Goal: Task Accomplishment & Management: Manage account settings

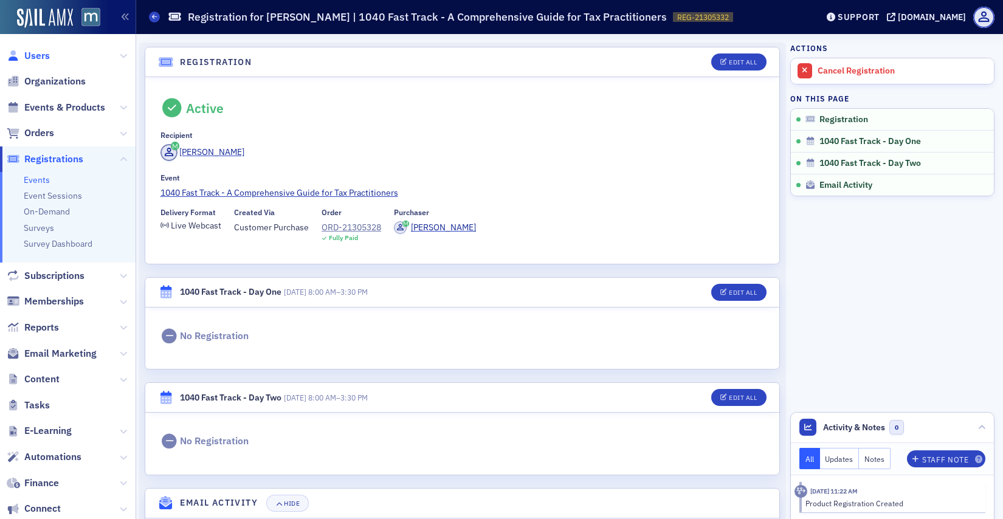
click at [42, 53] on span "Users" at bounding box center [37, 55] width 26 height 13
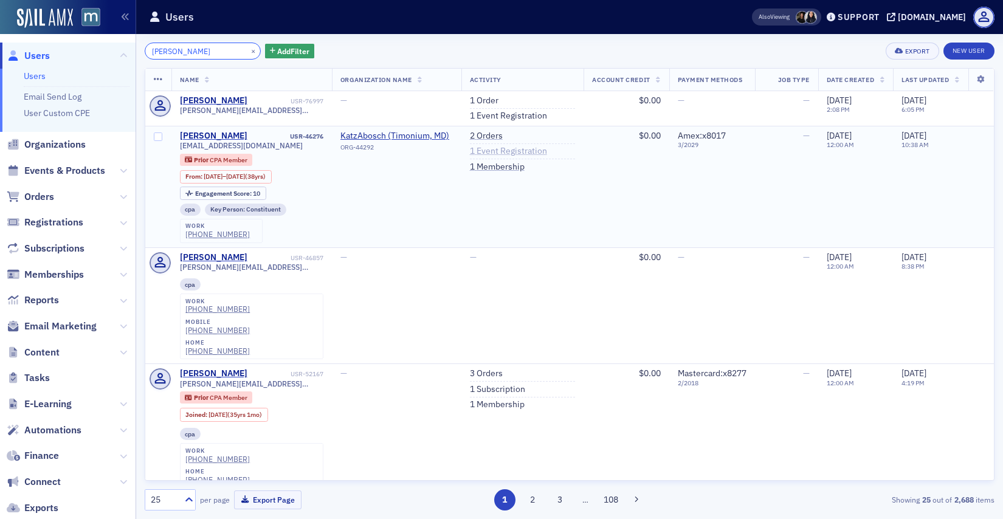
type input "[PERSON_NAME]"
click at [503, 148] on link "1 Event Registration" at bounding box center [508, 151] width 77 height 11
click at [508, 115] on link "1 Event Registration" at bounding box center [508, 116] width 77 height 11
click at [489, 140] on link "2 Orders" at bounding box center [486, 136] width 33 height 11
click at [495, 117] on link "1 Event Registration" at bounding box center [508, 116] width 77 height 11
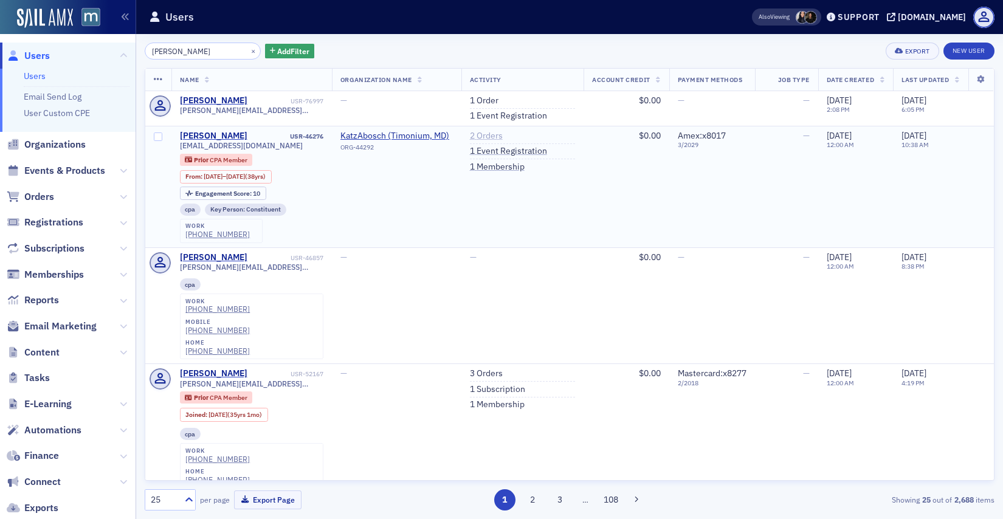
click at [487, 138] on link "2 Orders" at bounding box center [486, 136] width 33 height 11
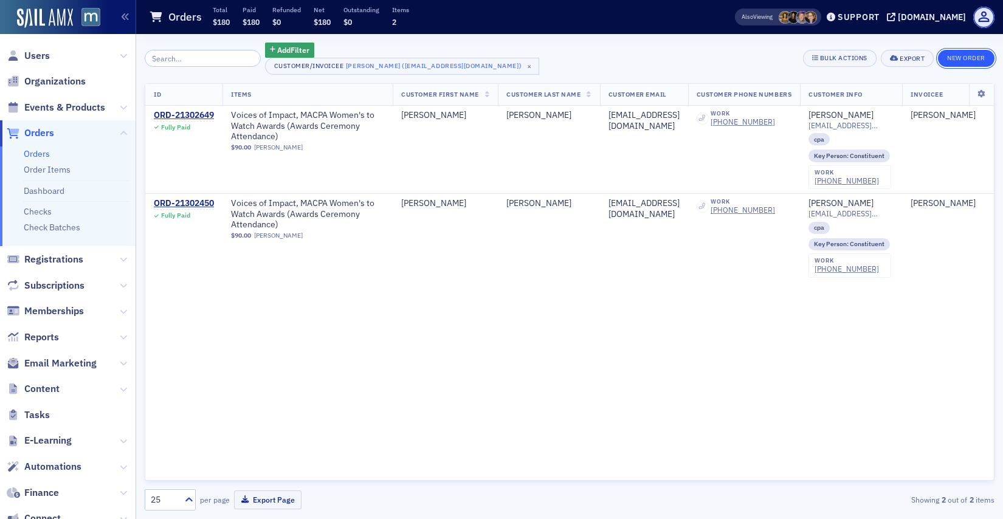
click at [954, 63] on button "New Order" at bounding box center [966, 58] width 57 height 17
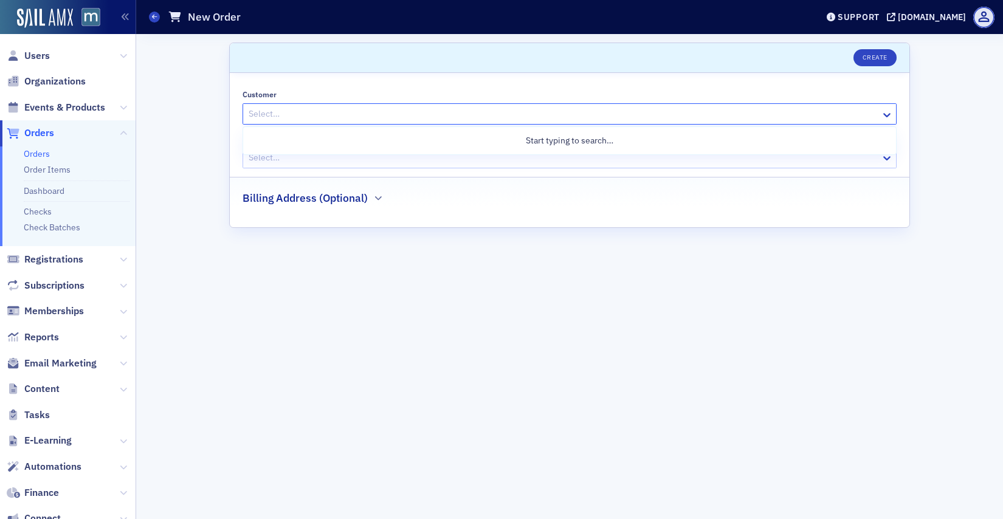
click at [573, 117] on div at bounding box center [563, 113] width 632 height 15
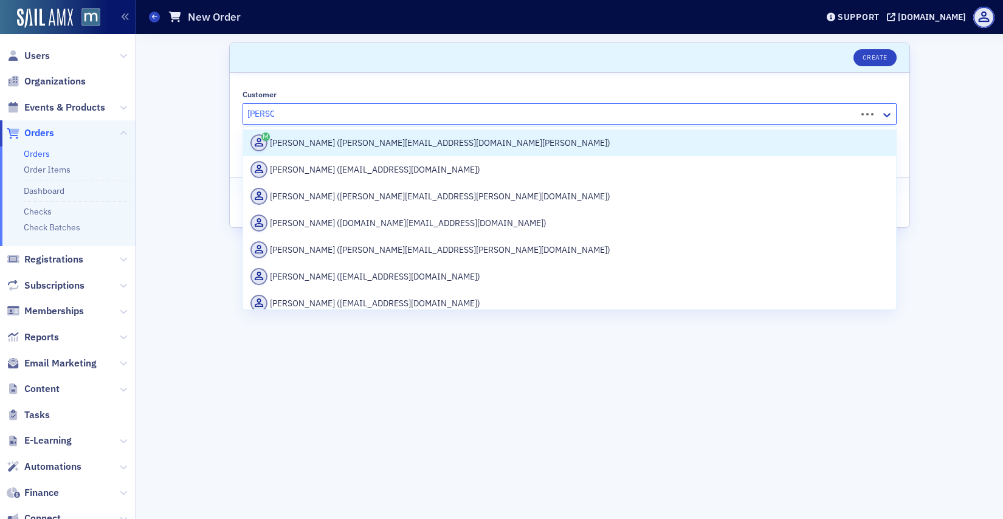
type input "[PERSON_NAME]"
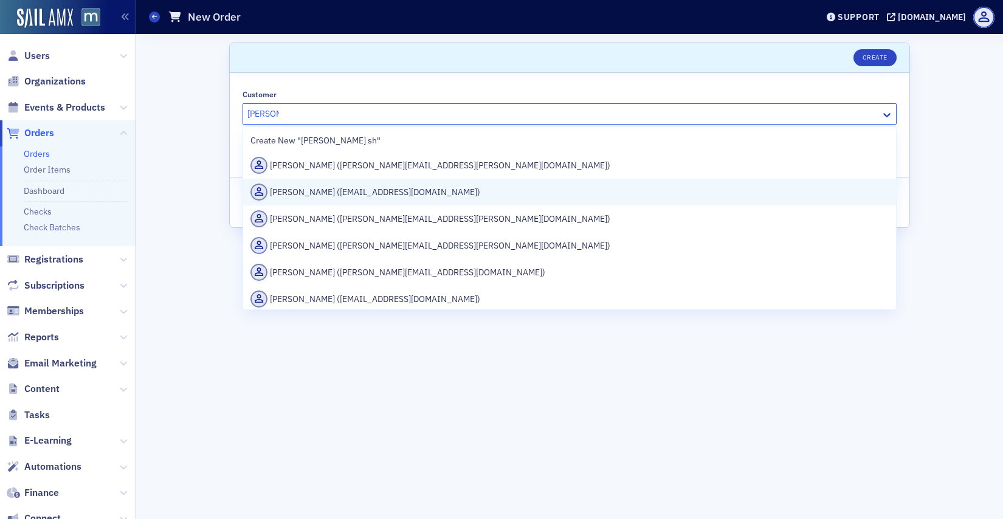
click at [522, 200] on div "[PERSON_NAME] ([EMAIL_ADDRESS][DOMAIN_NAME])" at bounding box center [569, 192] width 638 height 17
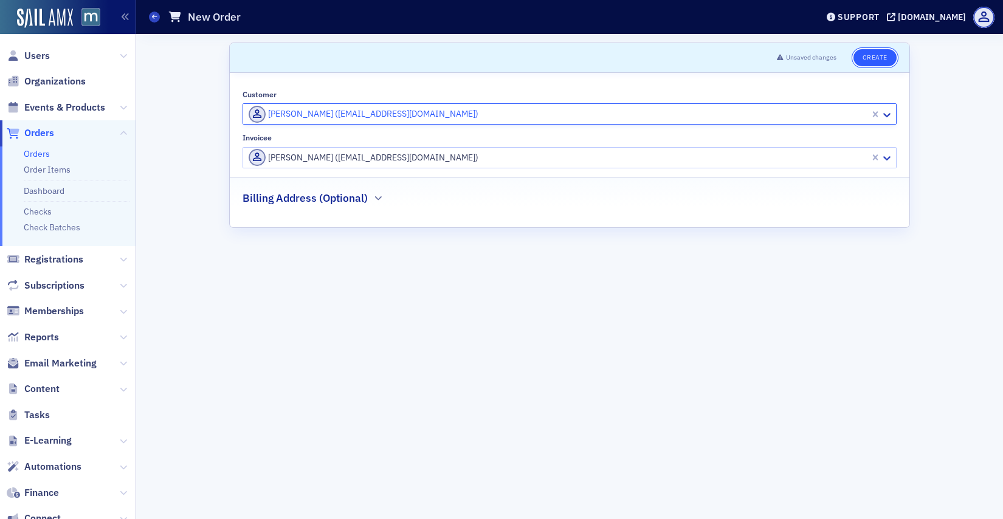
click at [866, 51] on button "Create" at bounding box center [874, 57] width 43 height 17
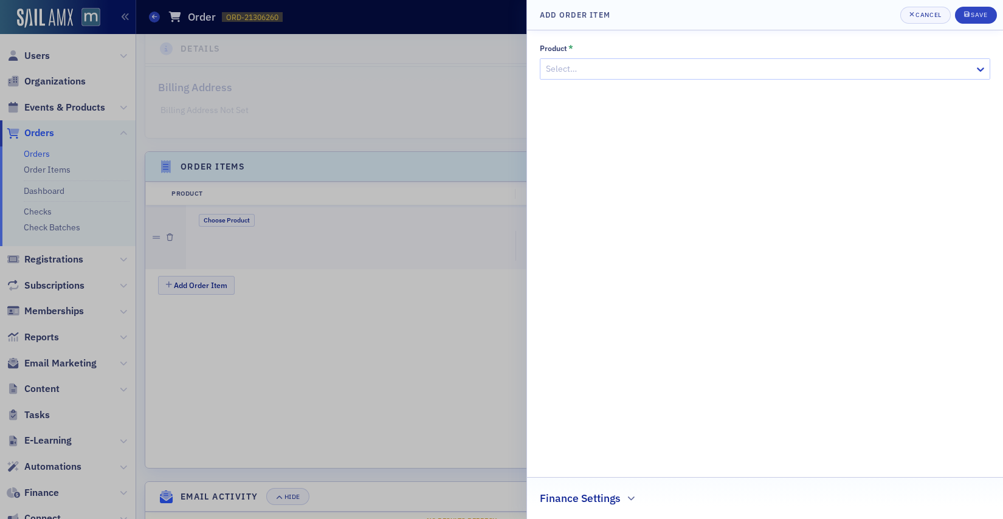
scroll to position [294, 0]
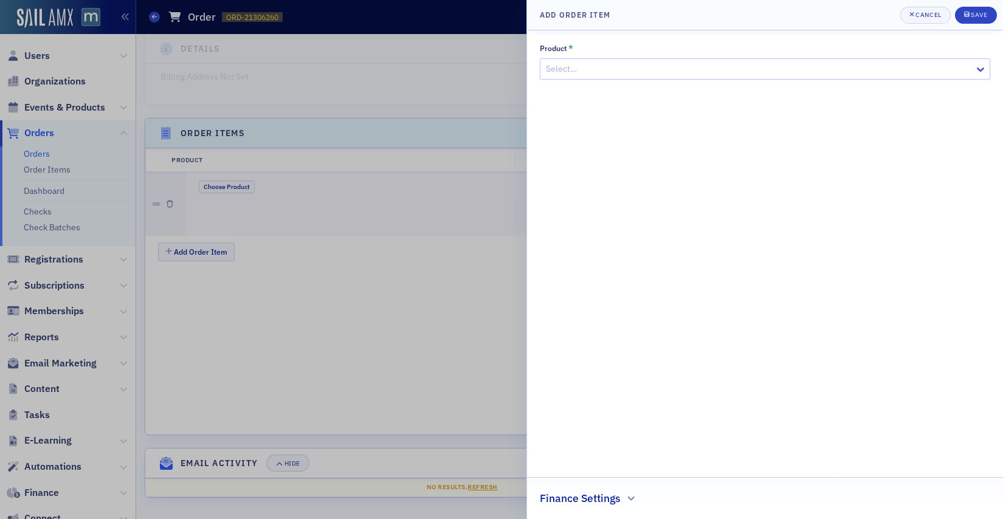
click at [611, 76] on div at bounding box center [759, 68] width 429 height 15
type input "w"
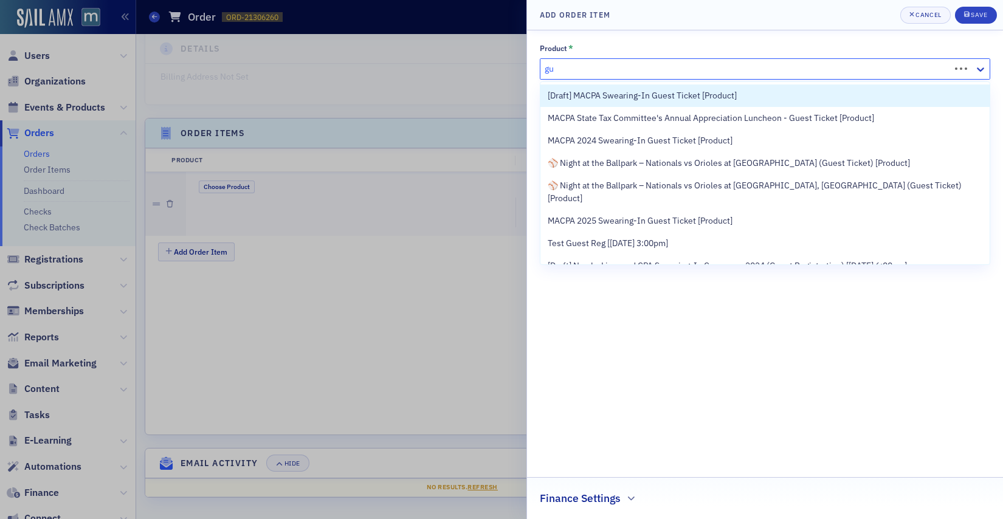
type input "g"
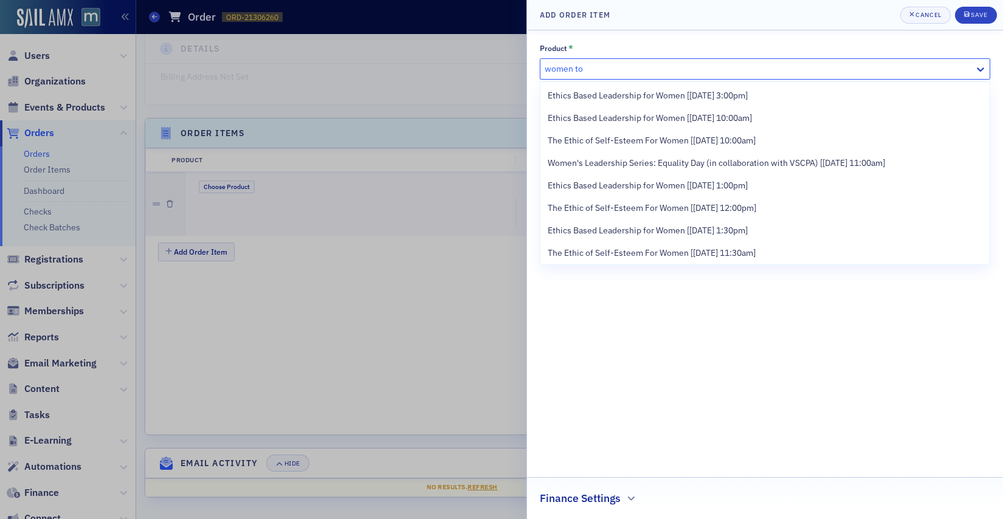
scroll to position [269, 0]
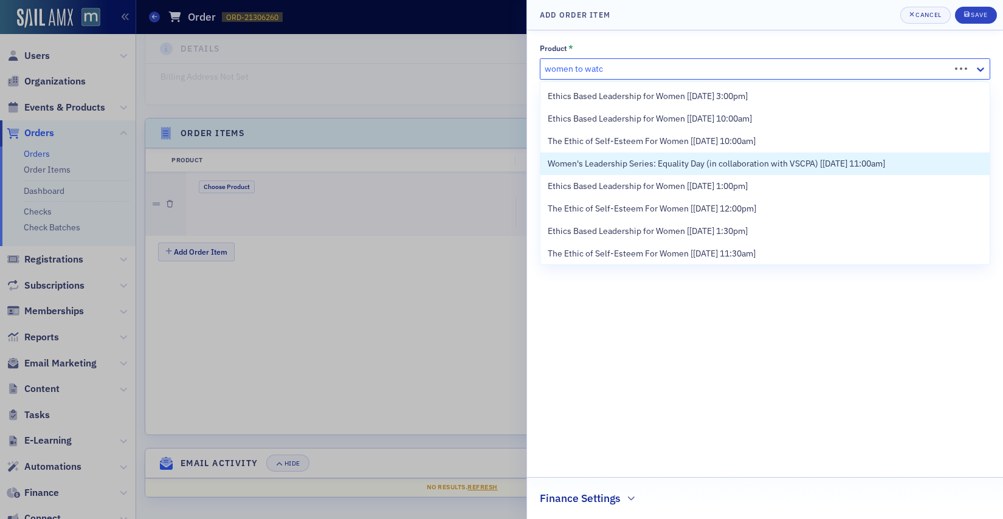
type input "women to watch"
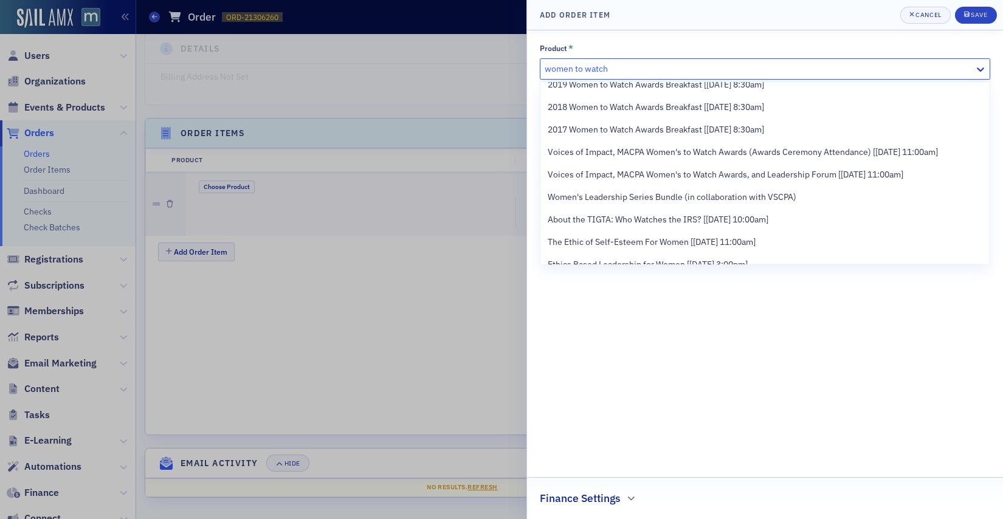
scroll to position [126, 0]
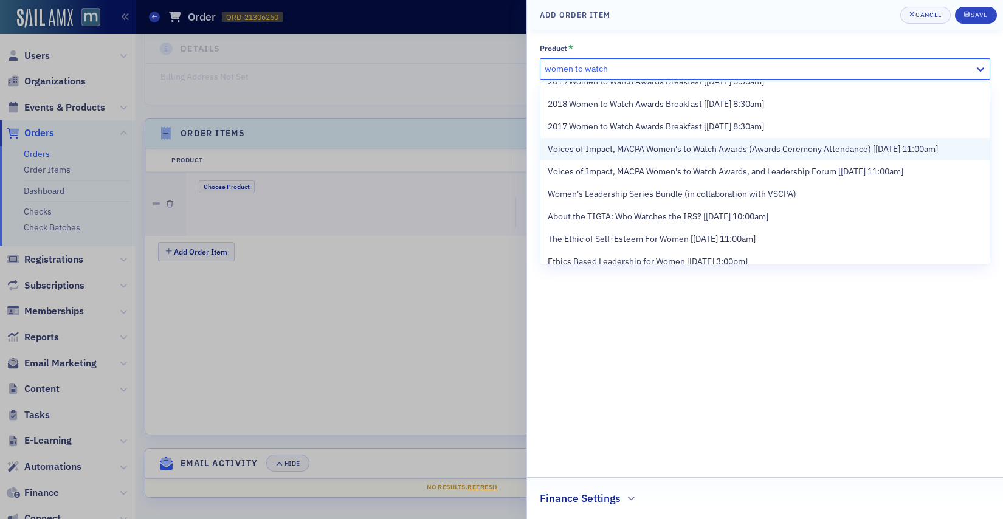
click at [678, 156] on span "Voices of Impact, MACPA Women's to Watch Awards (Awards Ceremony Attendance) [[…" at bounding box center [743, 149] width 390 height 13
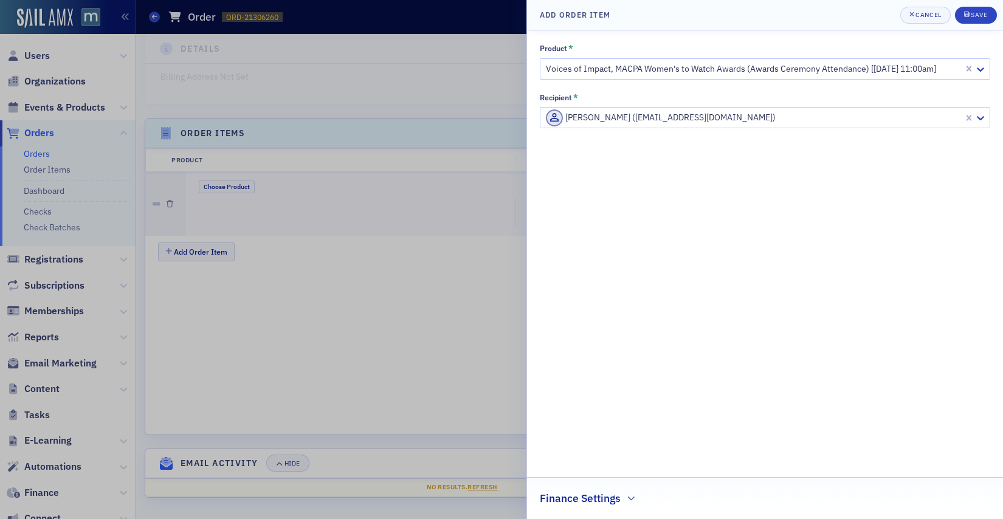
click at [917, 5] on header "Add Order Item Cancel Save" at bounding box center [765, 15] width 476 height 30
click at [917, 9] on button "Cancel" at bounding box center [925, 15] width 50 height 17
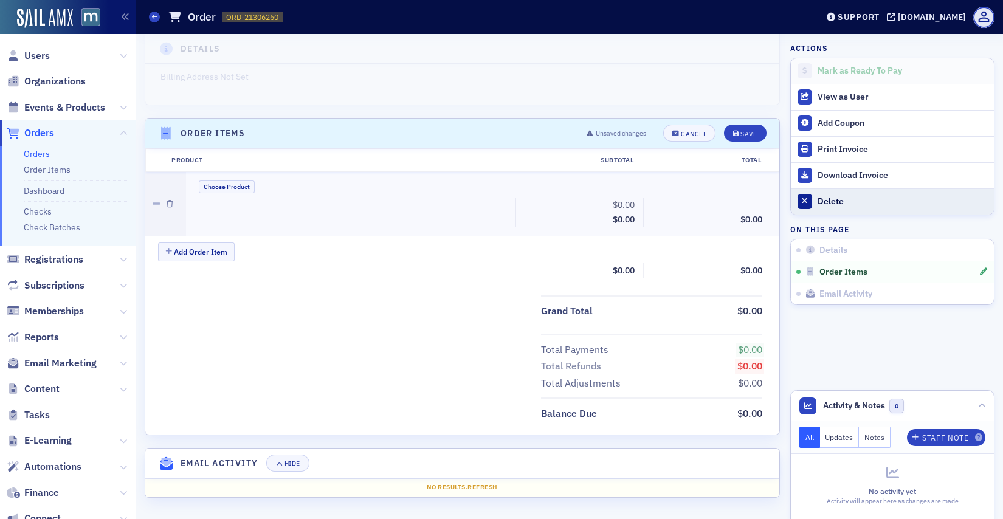
click at [819, 192] on button "Delete" at bounding box center [892, 201] width 203 height 26
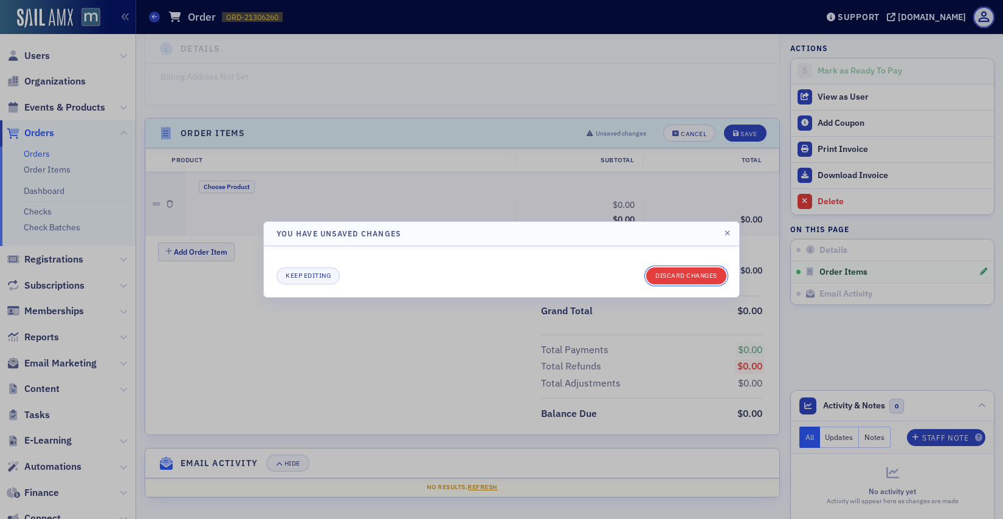
click at [696, 278] on button "Discard changes" at bounding box center [686, 275] width 80 height 17
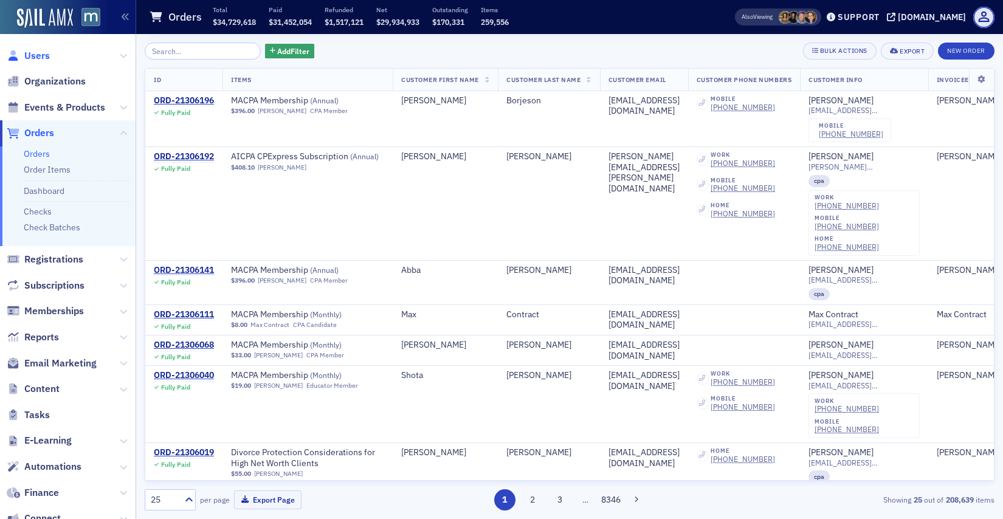
click at [48, 57] on span "Users" at bounding box center [37, 55] width 26 height 13
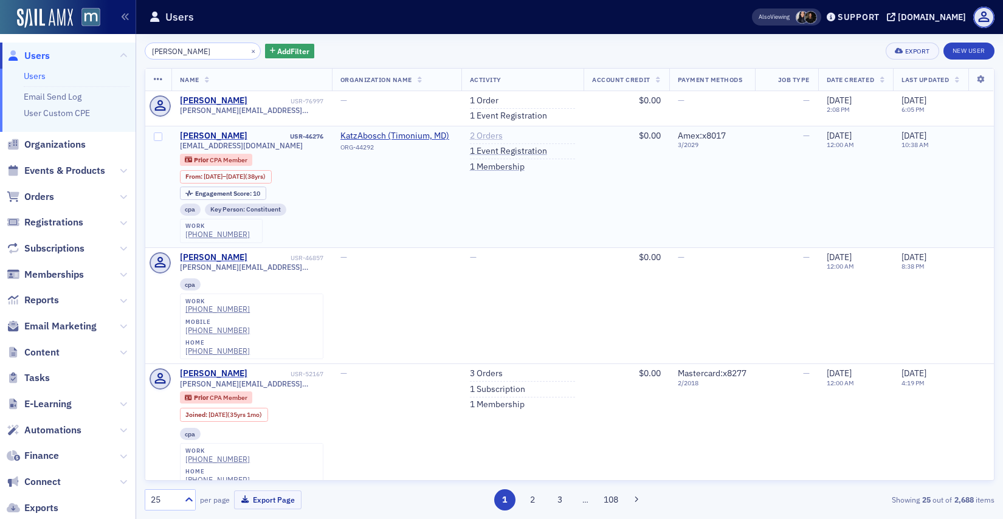
click at [473, 134] on link "2 Orders" at bounding box center [486, 136] width 33 height 11
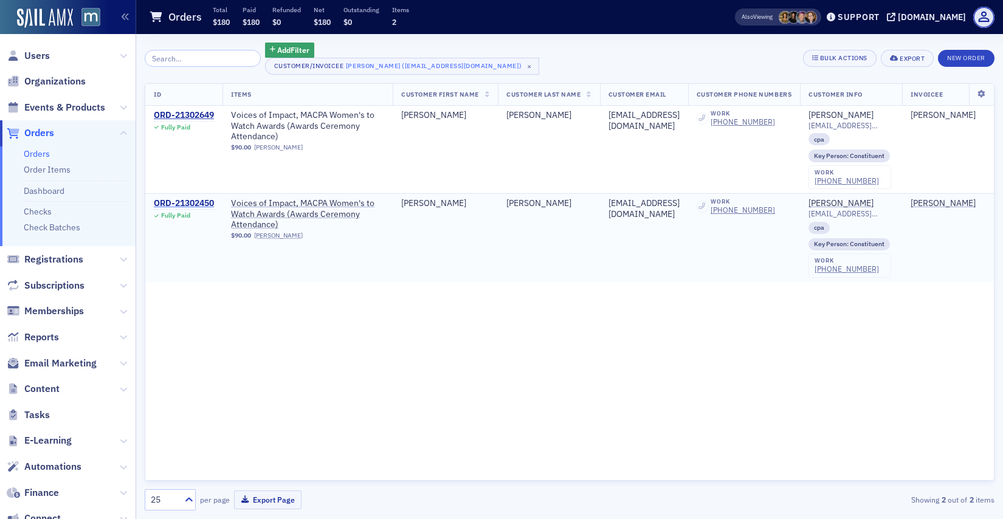
click at [183, 204] on div "ORD-21302450" at bounding box center [184, 203] width 60 height 11
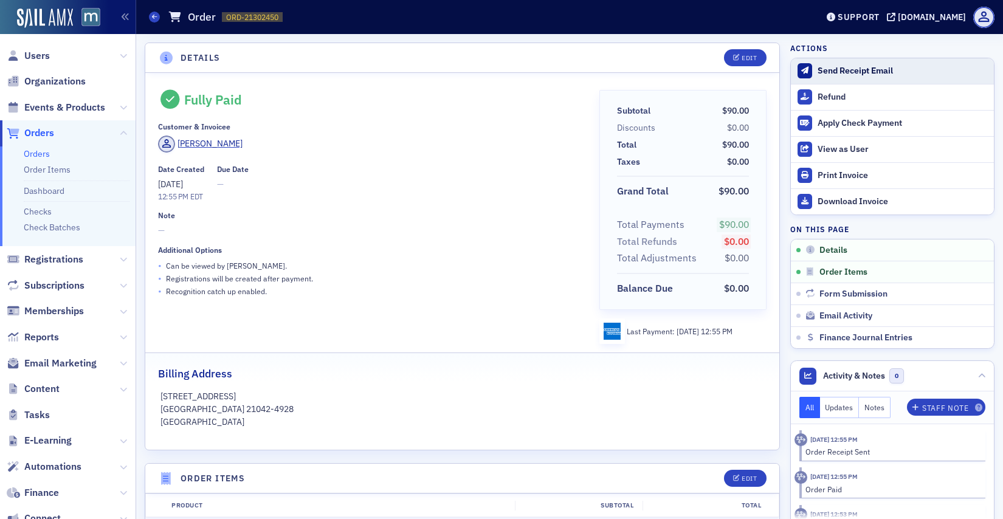
click at [839, 60] on button "Send Receipt Email" at bounding box center [892, 71] width 203 height 26
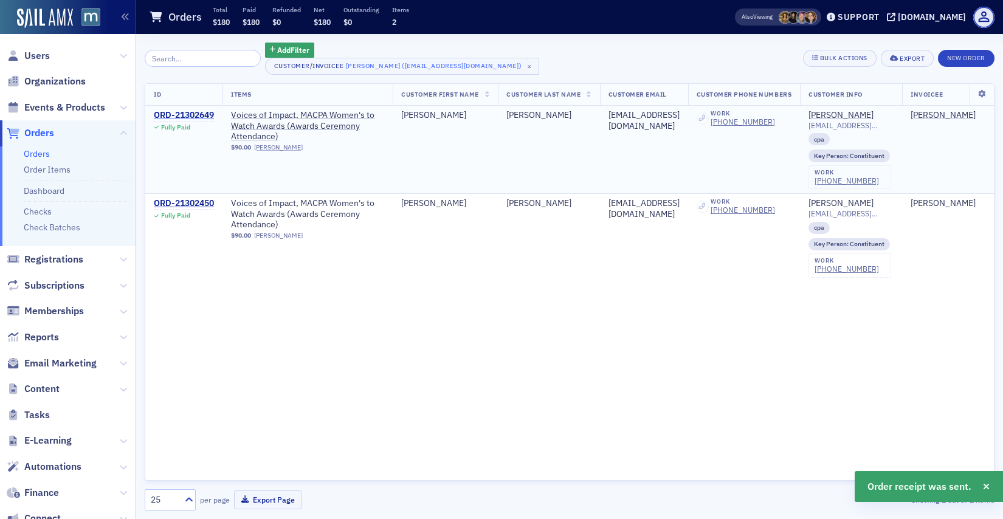
click at [168, 117] on div "ORD-21302649" at bounding box center [184, 115] width 60 height 11
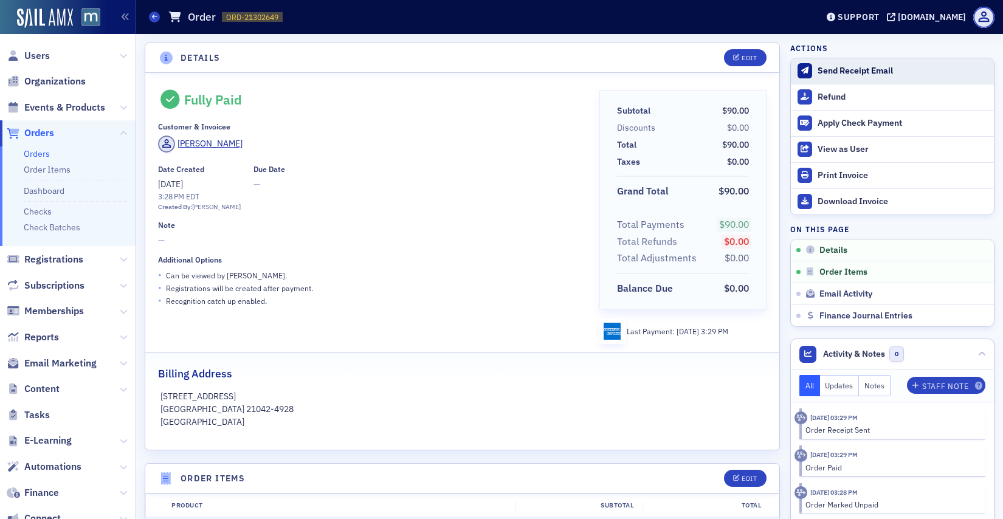
click at [836, 69] on div "Send Receipt Email" at bounding box center [903, 71] width 170 height 11
